Goal: Transaction & Acquisition: Purchase product/service

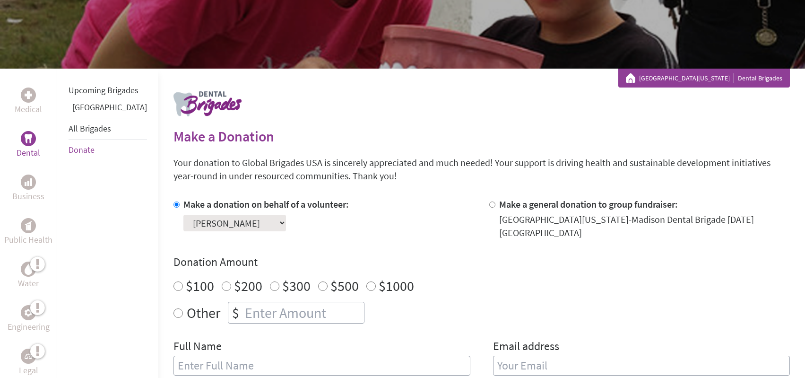
scroll to position [107, 0]
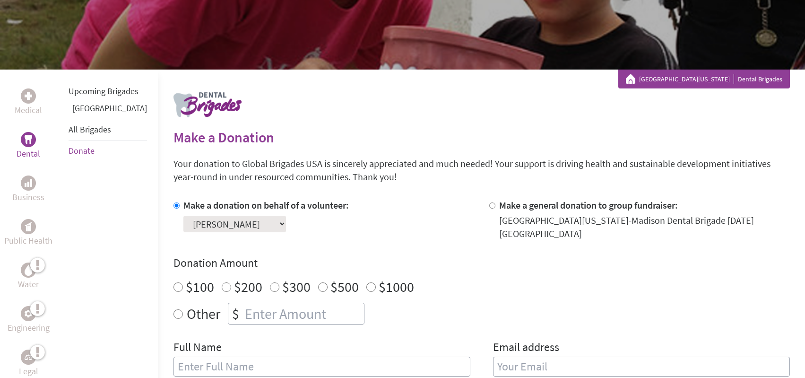
click at [173, 282] on input "$100" at bounding box center [177, 286] width 9 height 9
radio input "true"
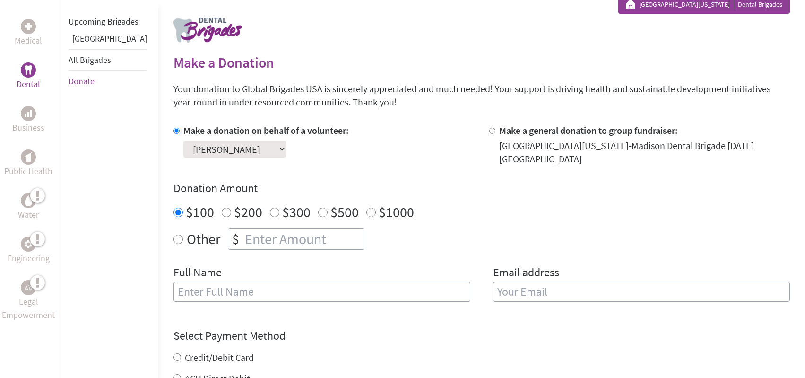
scroll to position [281, 0]
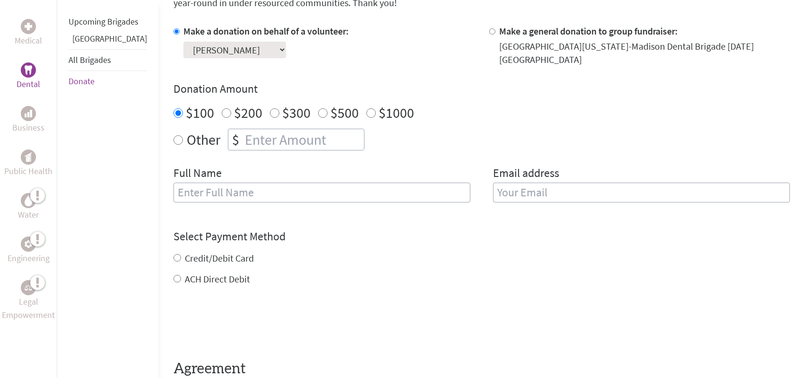
click at [201, 185] on input "text" at bounding box center [321, 192] width 297 height 20
type input "[PERSON_NAME]"
type input "[EMAIL_ADDRESS][DOMAIN_NAME]"
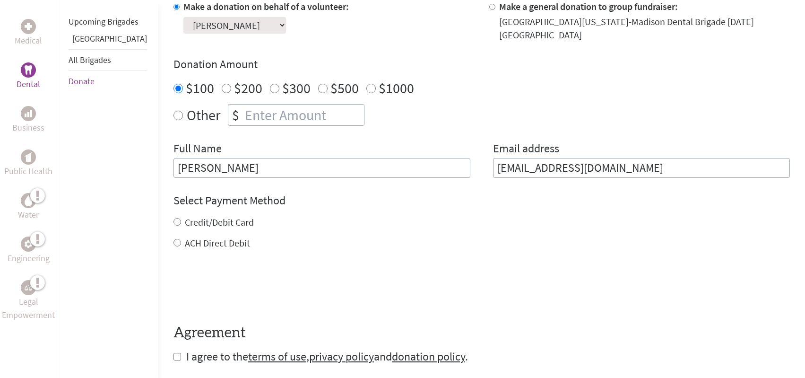
scroll to position [307, 0]
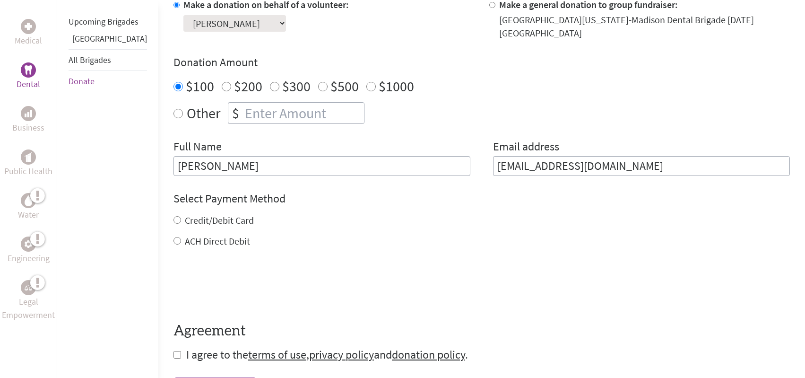
click at [173, 216] on input "Credit/Debit Card" at bounding box center [177, 220] width 8 height 8
radio input "true"
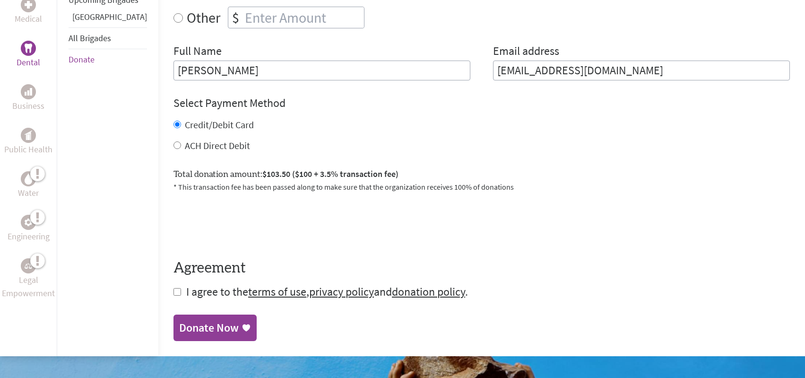
scroll to position [405, 0]
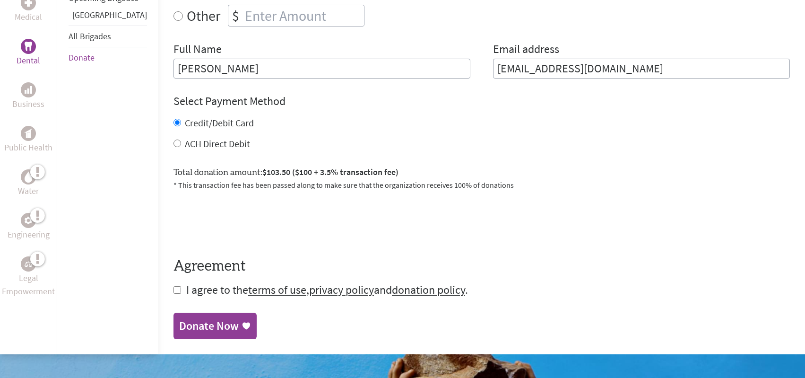
click at [173, 286] on input "checkbox" at bounding box center [177, 290] width 8 height 8
checkbox input "true"
click at [182, 321] on div "Donate Now" at bounding box center [209, 326] width 60 height 15
